Goal: Find specific page/section: Find specific page/section

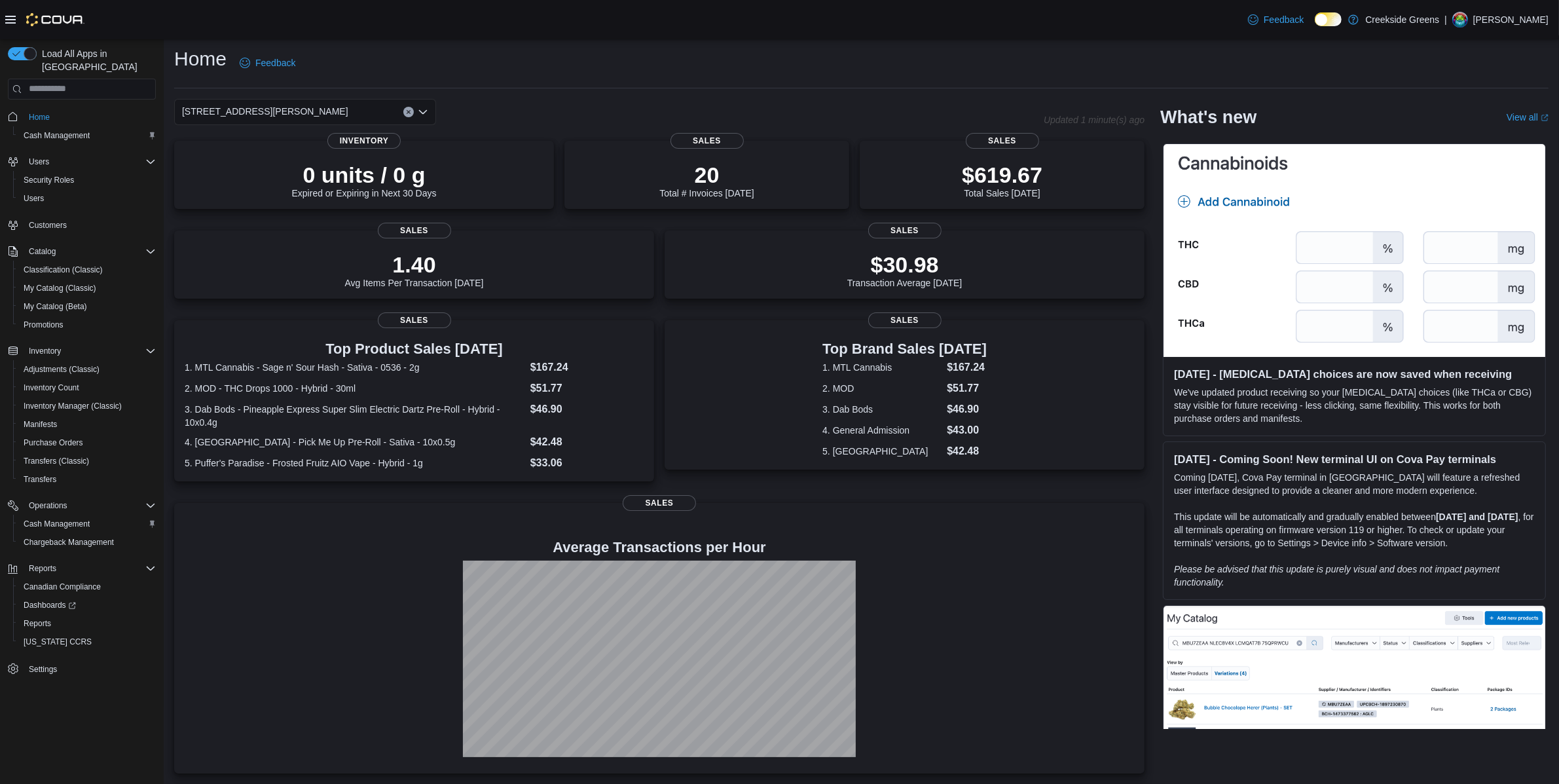
scroll to position [17, 0]
click at [280, 99] on div "[STREET_ADDRESS][PERSON_NAME]" at bounding box center [305, 112] width 262 height 26
click at [274, 147] on span "[STREET_ADDRESS]" at bounding box center [263, 153] width 90 height 13
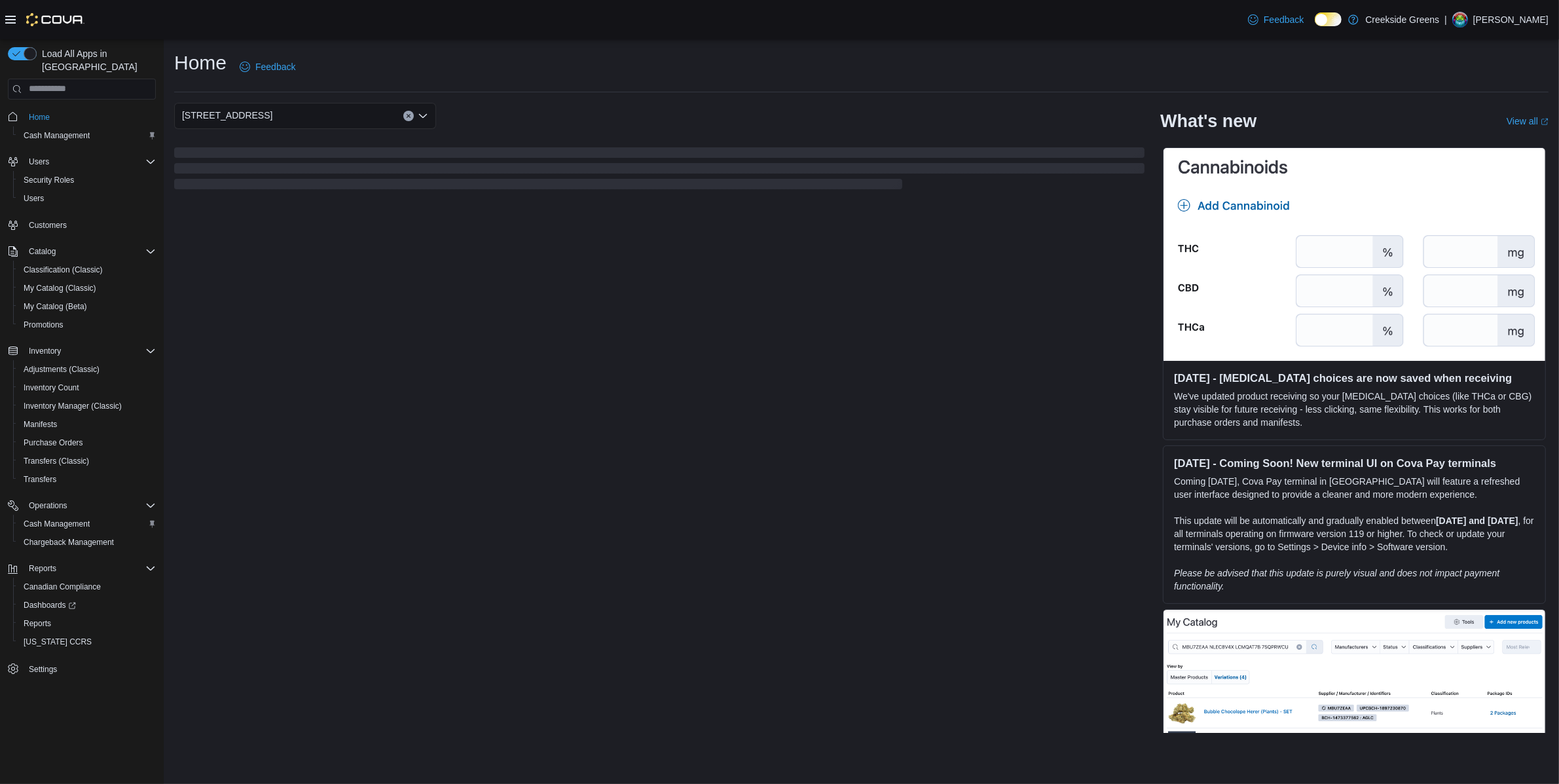
scroll to position [0, 0]
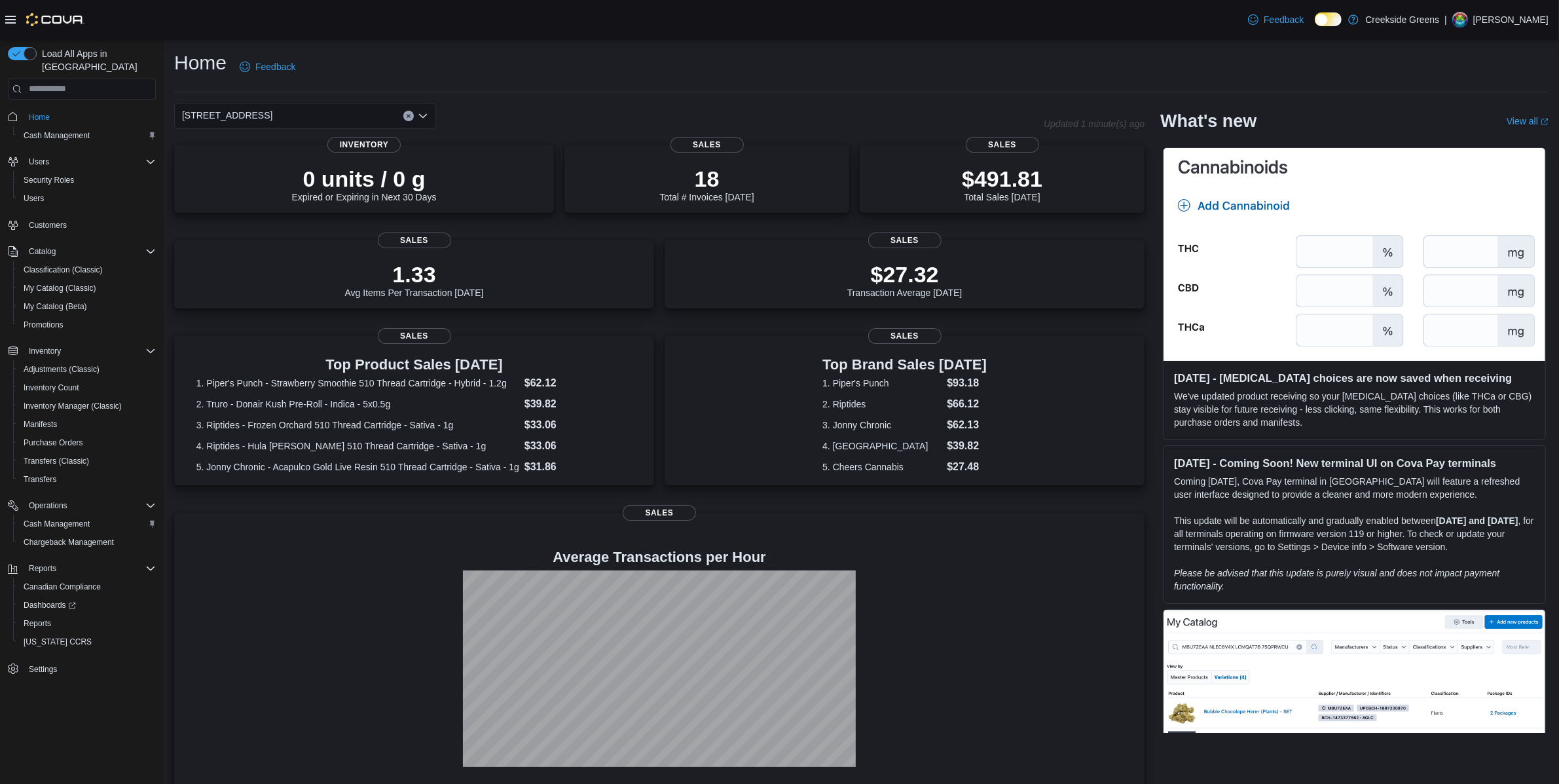
click at [278, 121] on input at bounding box center [279, 116] width 1 height 16
click at [419, 114] on icon "Open list of options" at bounding box center [423, 115] width 8 height 4
click at [269, 170] on span "[STREET_ADDRESS][PERSON_NAME]" at bounding box center [301, 176] width 166 height 13
